Goal: Information Seeking & Learning: Understand process/instructions

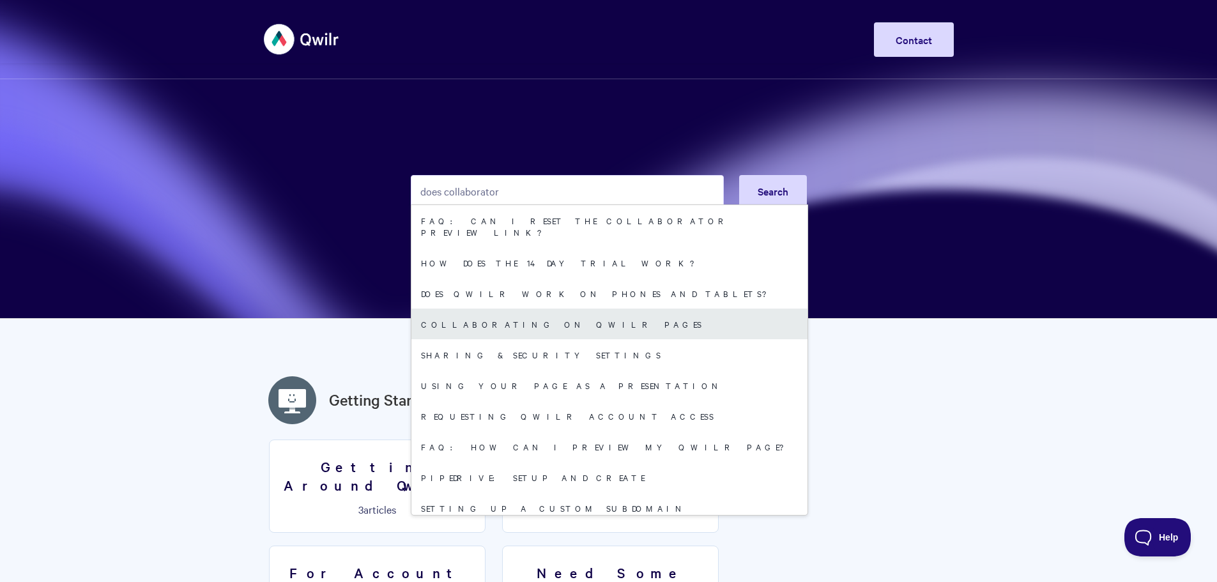
type input "does collaborator"
click at [499, 311] on link "Collaborating on Qwilr Pages" at bounding box center [609, 324] width 396 height 31
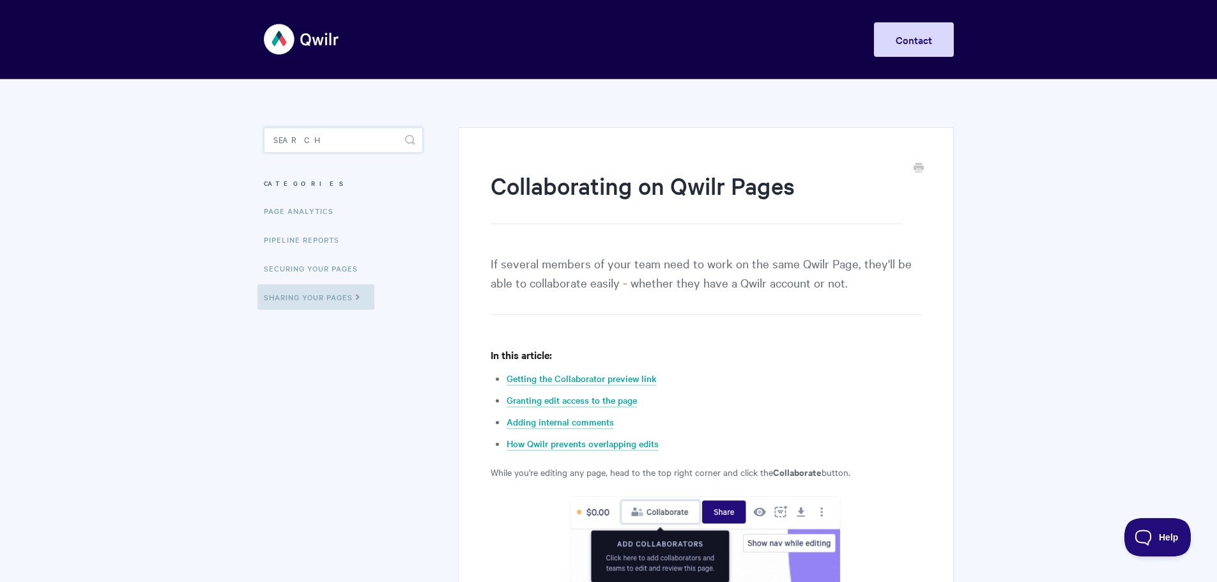
click at [328, 141] on input "Search" at bounding box center [343, 140] width 159 height 26
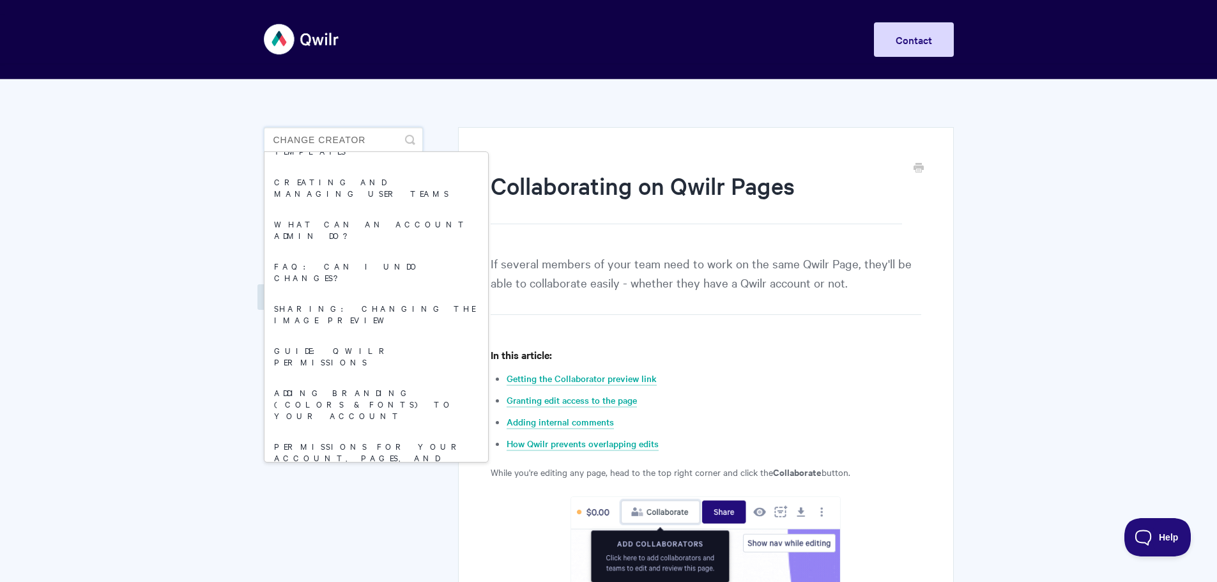
scroll to position [511, 0]
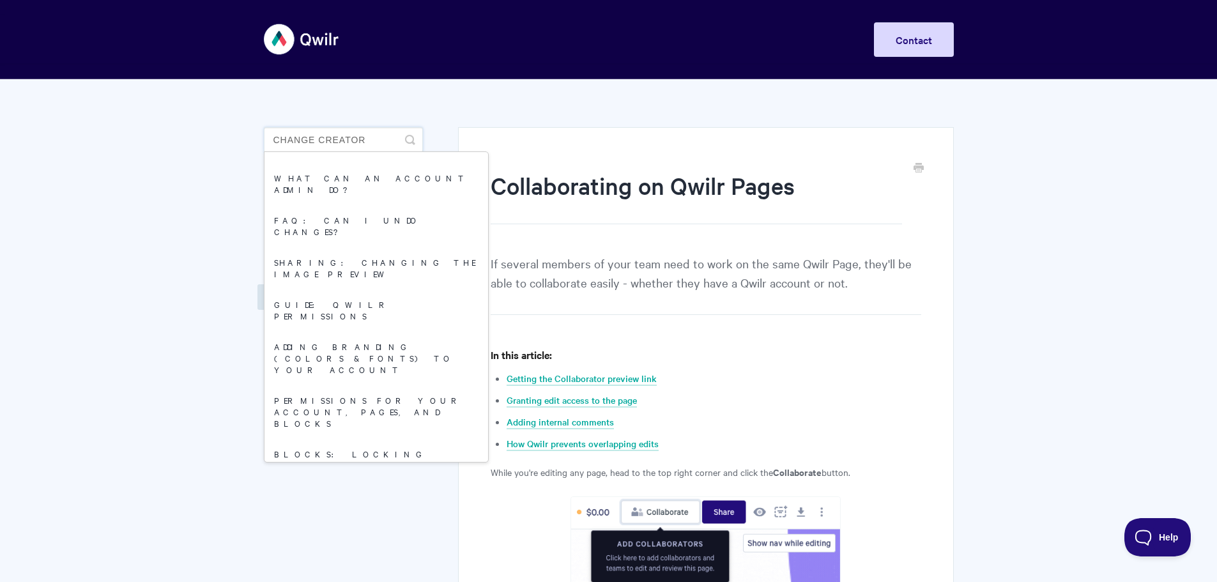
type input "change creator"
click at [339, 534] on link "Changing the owner of a Qwilr Page" at bounding box center [376, 555] width 224 height 42
